Goal: Task Accomplishment & Management: Manage account settings

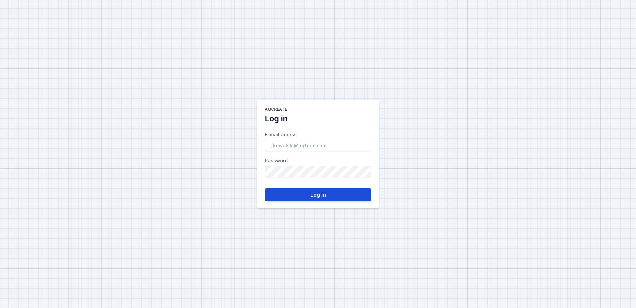
type input "[PERSON_NAME][EMAIL_ADDRESS][DOMAIN_NAME]"
click at [338, 191] on button "Log in" at bounding box center [318, 194] width 107 height 13
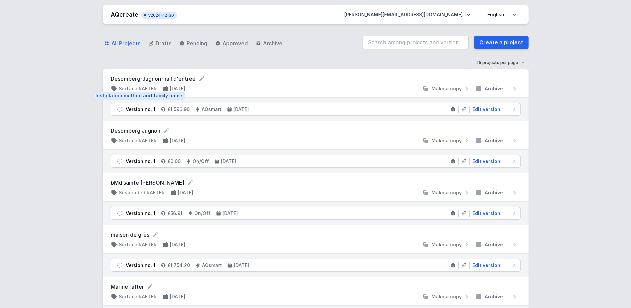
click at [149, 88] on h4 "Surface RAFTER" at bounding box center [138, 88] width 38 height 7
click at [490, 110] on span "Edit version" at bounding box center [487, 109] width 28 height 7
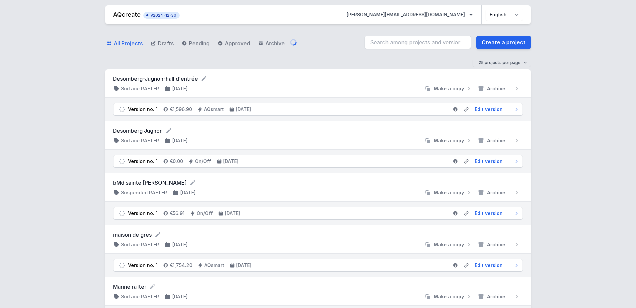
select select "5"
select select "2"
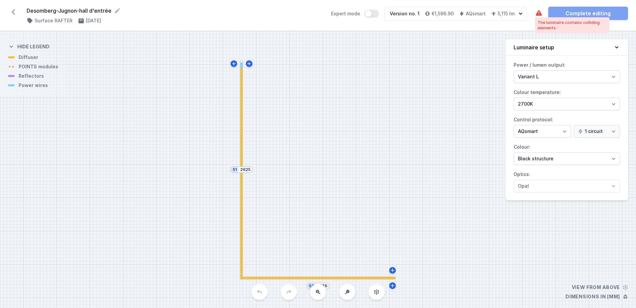
click at [539, 10] on icon at bounding box center [539, 13] width 8 height 8
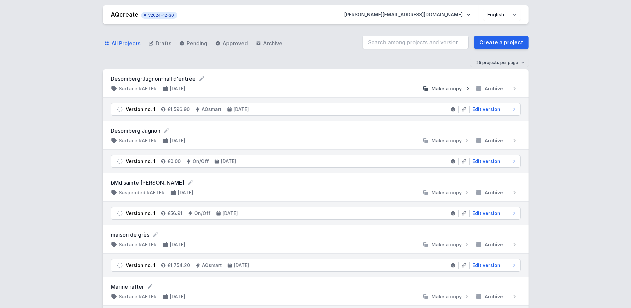
click at [459, 88] on span "Make a copy" at bounding box center [447, 88] width 30 height 7
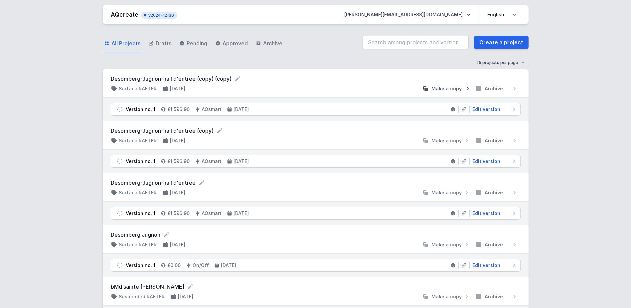
click at [467, 88] on icon "submit" at bounding box center [468, 88] width 7 height 7
click at [495, 193] on span "Archive" at bounding box center [494, 192] width 18 height 7
click at [494, 141] on span "Archive" at bounding box center [494, 140] width 18 height 7
click at [499, 87] on span "Archive" at bounding box center [494, 88] width 18 height 7
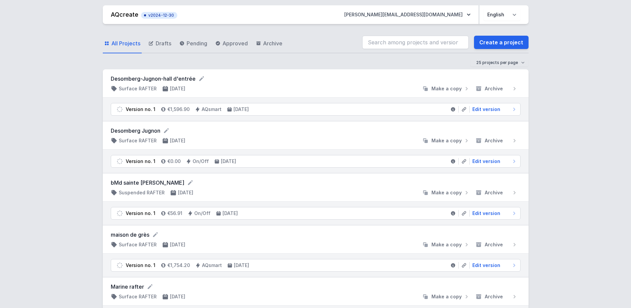
click at [464, 110] on icon at bounding box center [464, 109] width 5 height 5
click at [463, 111] on icon at bounding box center [464, 109] width 5 height 5
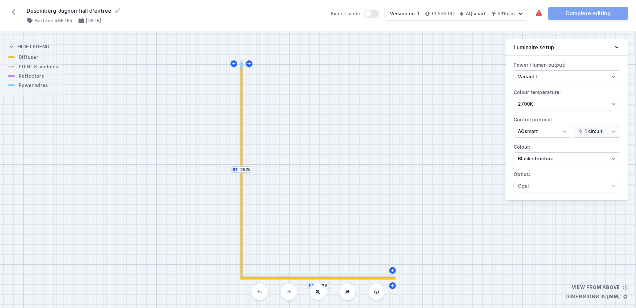
select select "5"
select select "2"
click at [428, 13] on icon "button" at bounding box center [427, 13] width 5 height 5
